Goal: Transaction & Acquisition: Book appointment/travel/reservation

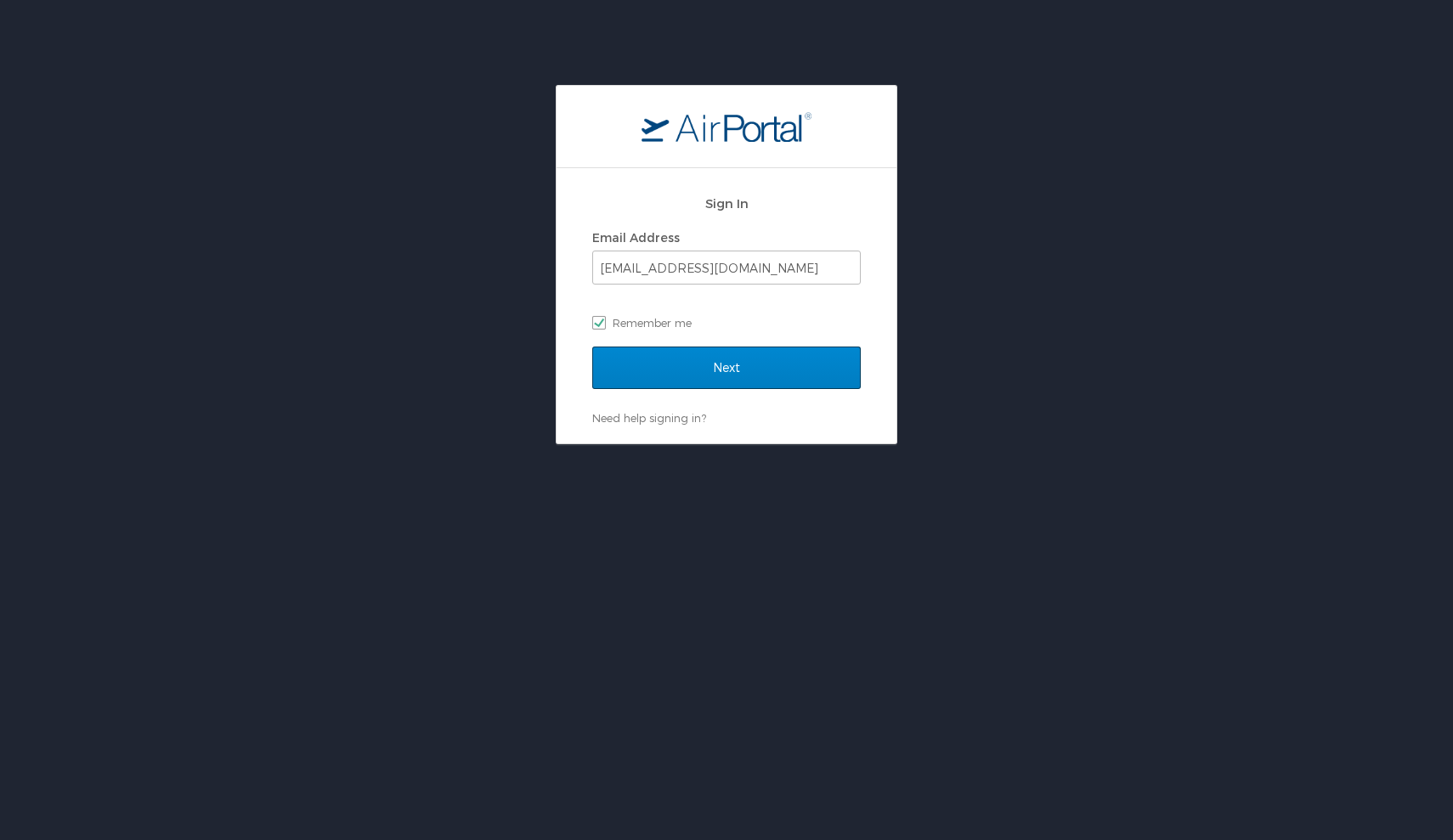
click at [683, 356] on input "Next" at bounding box center [726, 368] width 269 height 43
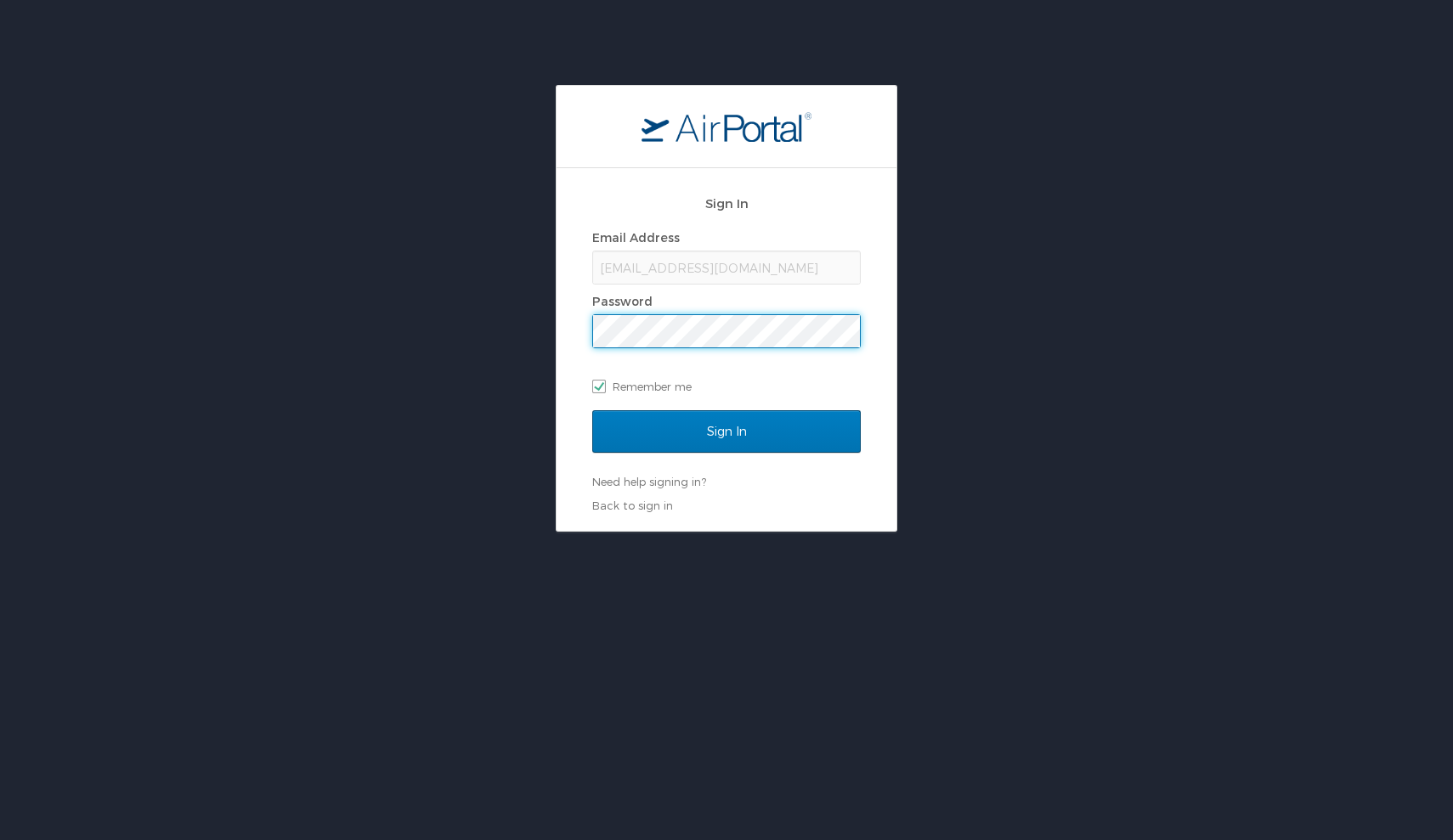
click at [726, 431] on input "Sign In" at bounding box center [726, 432] width 269 height 43
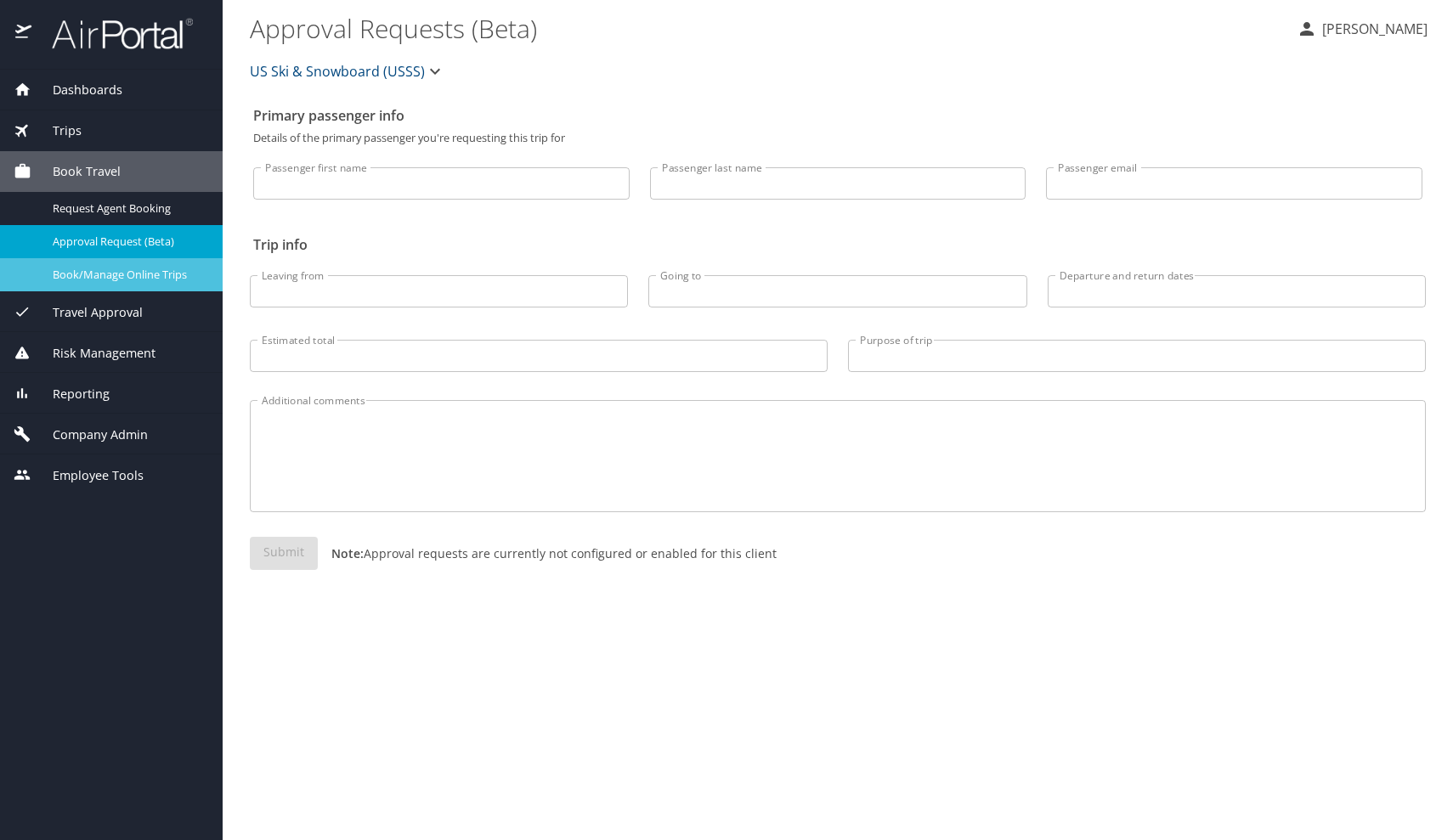
click at [110, 278] on span "Book/Manage Online Trips" at bounding box center [127, 274] width 149 height 16
click at [91, 258] on link "Book/Manage Online Trips" at bounding box center [111, 275] width 223 height 34
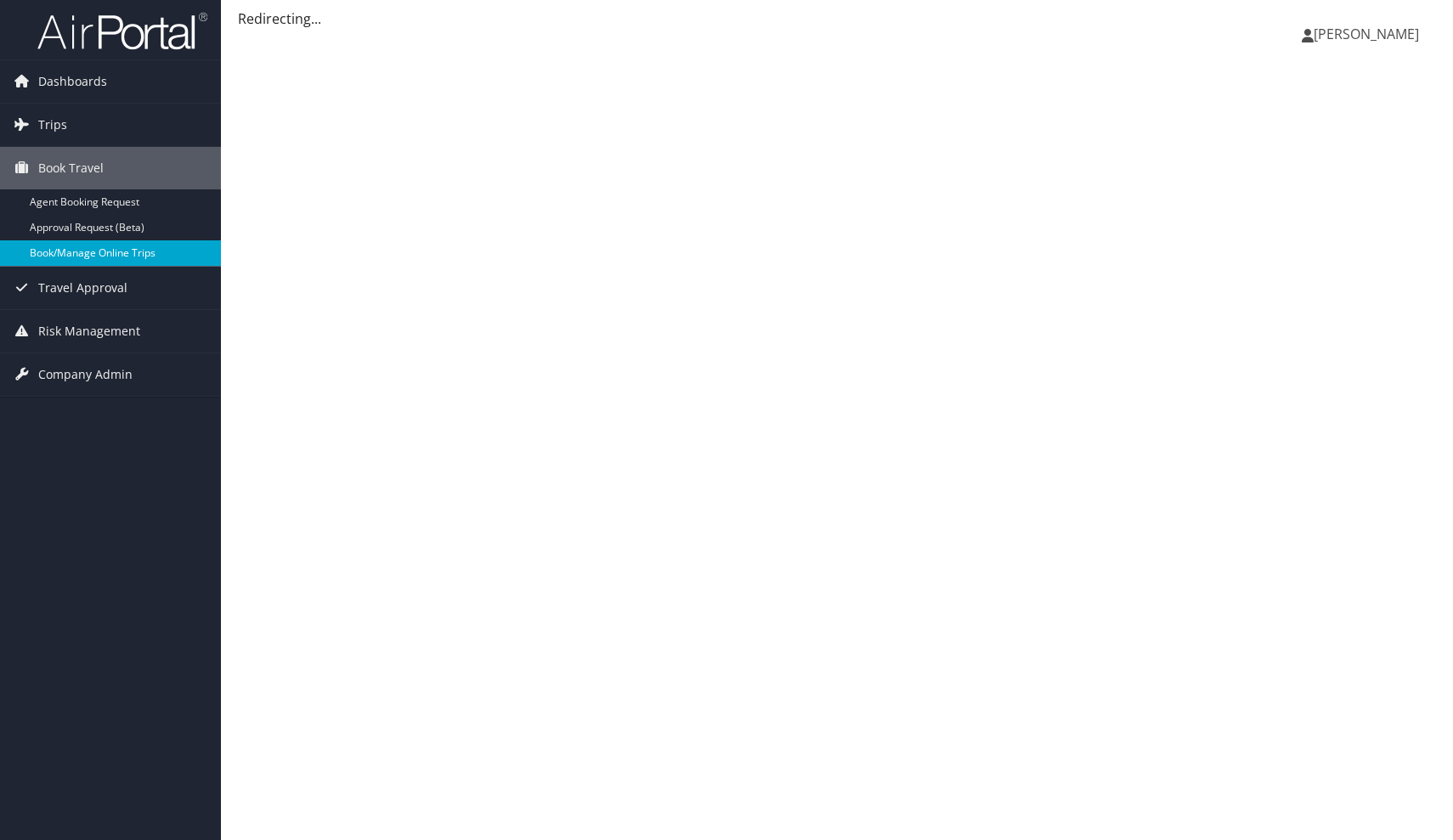
click at [68, 257] on link "Book/Manage Online Trips" at bounding box center [110, 253] width 221 height 25
